Goal: Information Seeking & Learning: Learn about a topic

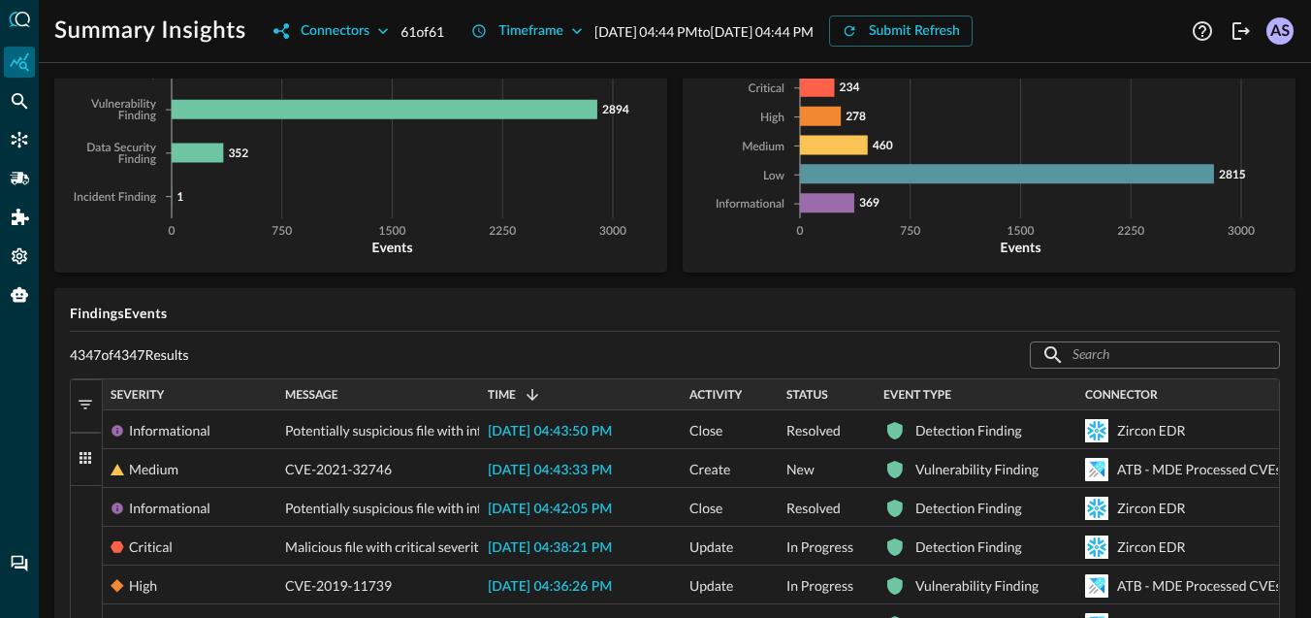
scroll to position [155, 0]
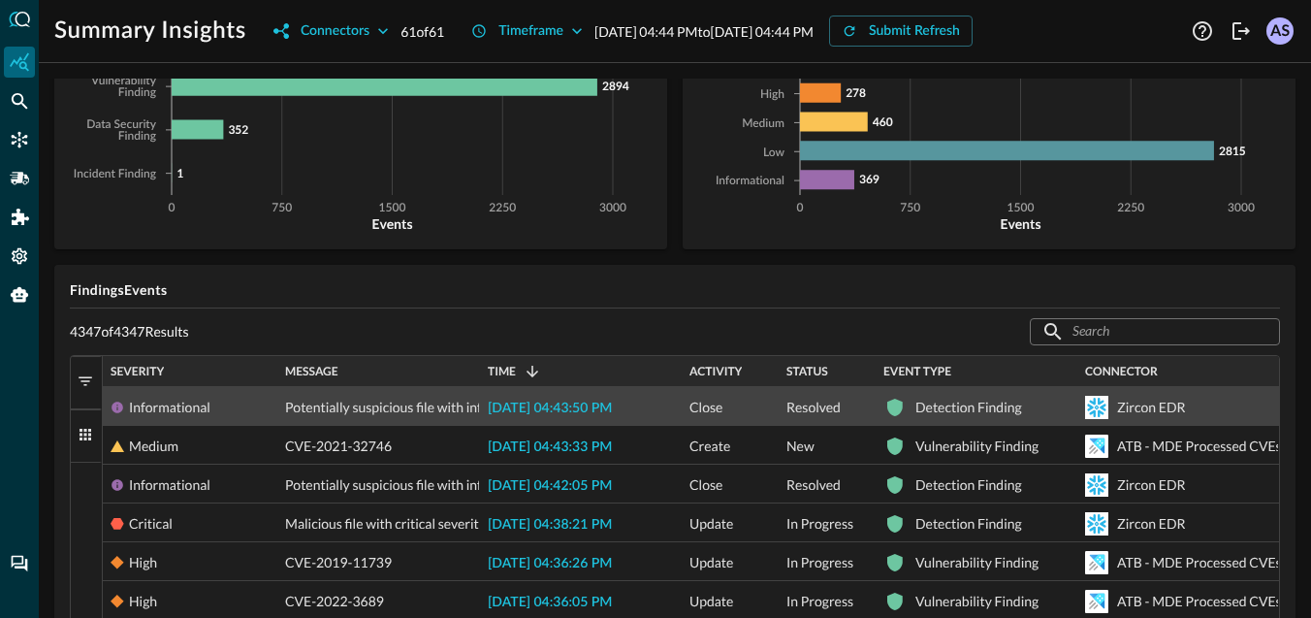
click at [474, 403] on span "Potentially suspicious file with informational severity found at /root/.[DOMAIN…" at bounding box center [542, 407] width 514 height 39
click at [580, 404] on span "[DATE] 04:43:50 PM" at bounding box center [550, 409] width 124 height 14
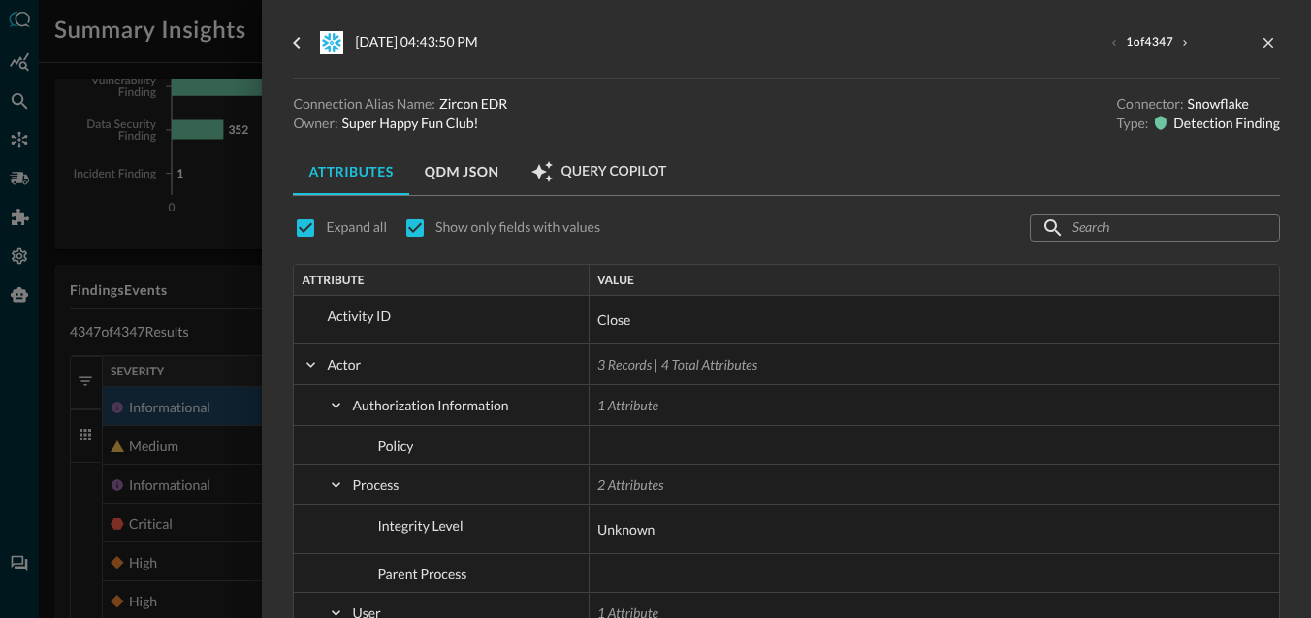
click at [224, 258] on div at bounding box center [655, 309] width 1311 height 618
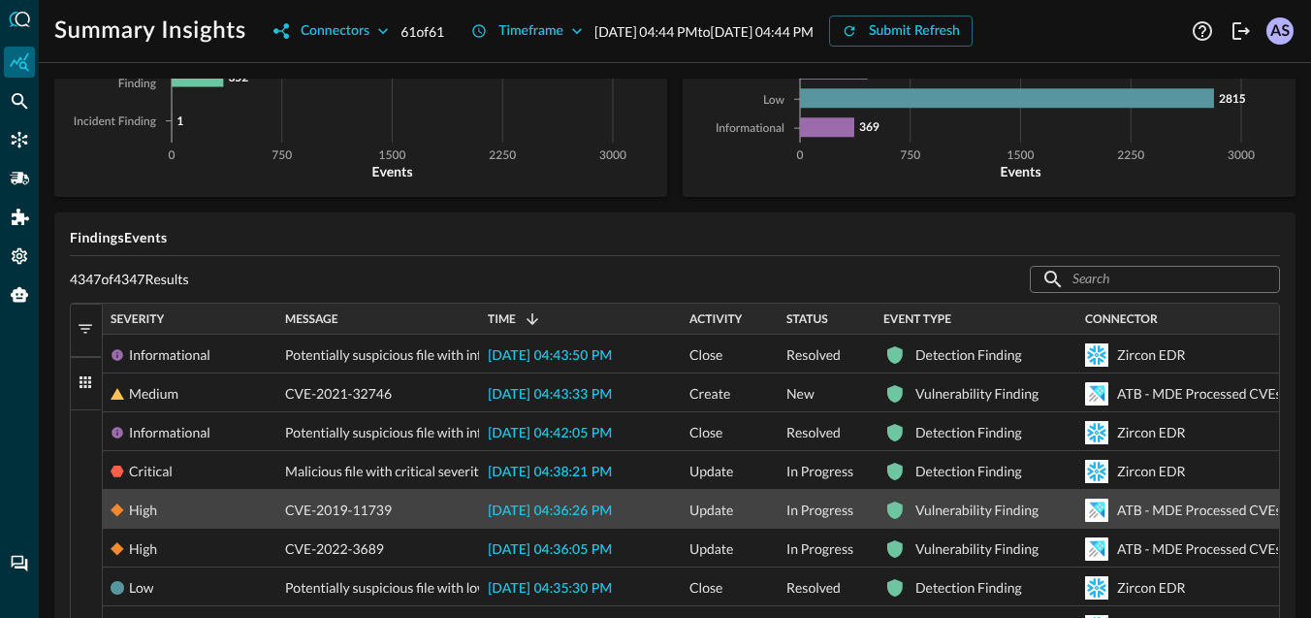
scroll to position [224, 0]
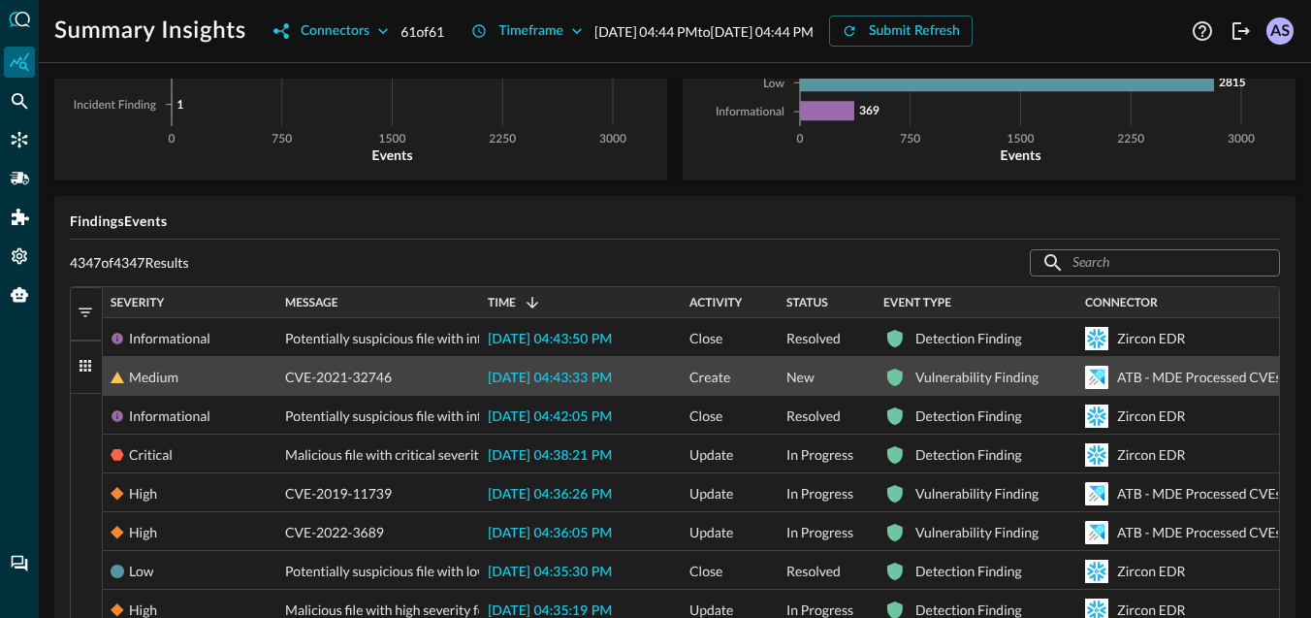
click at [533, 379] on span "[DATE] 04:43:33 PM" at bounding box center [550, 379] width 124 height 14
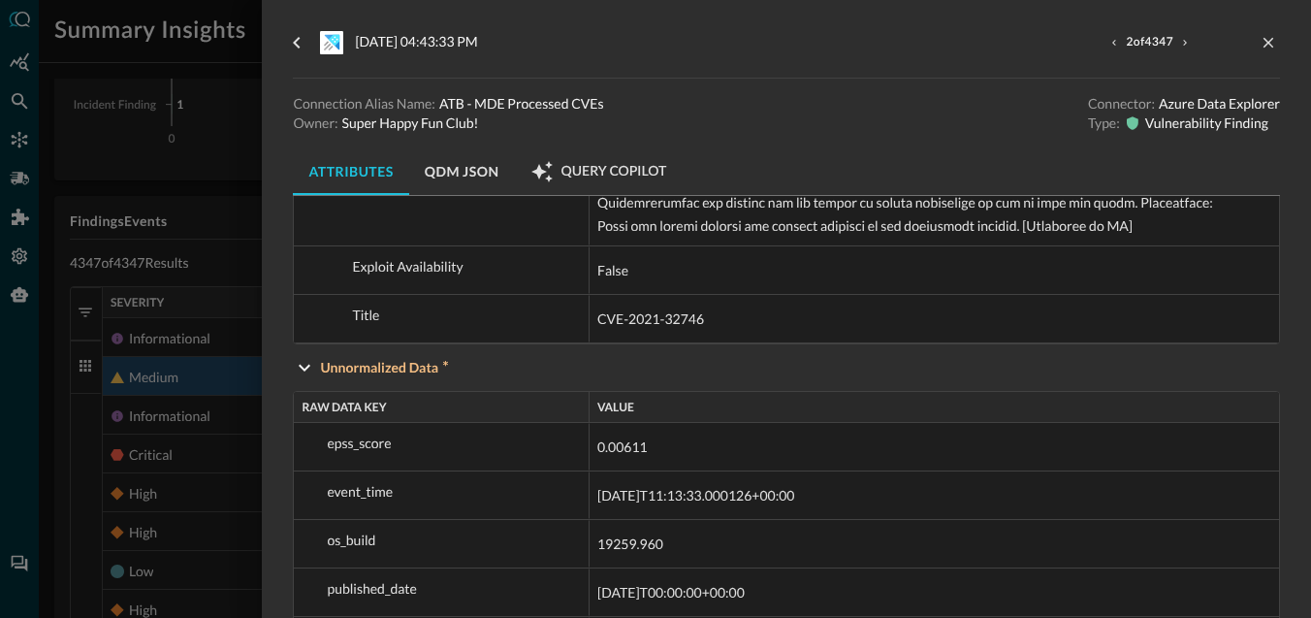
scroll to position [2924, 0]
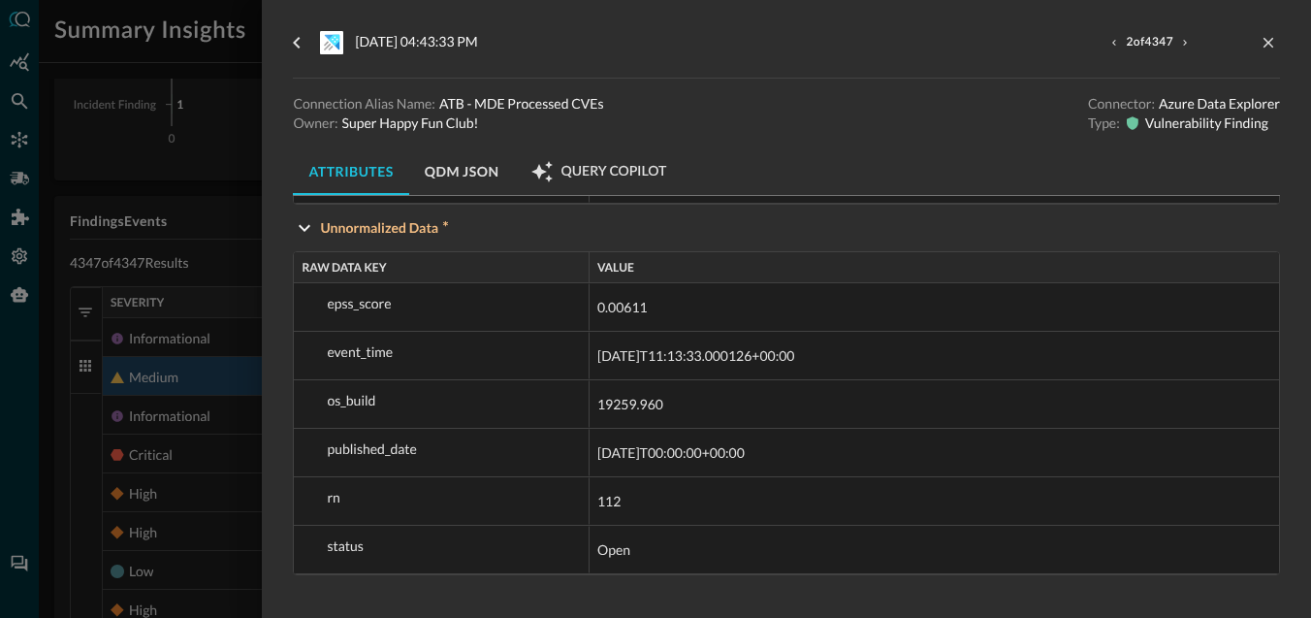
click at [225, 463] on div at bounding box center [655, 309] width 1311 height 618
